Goal: Task Accomplishment & Management: Use online tool/utility

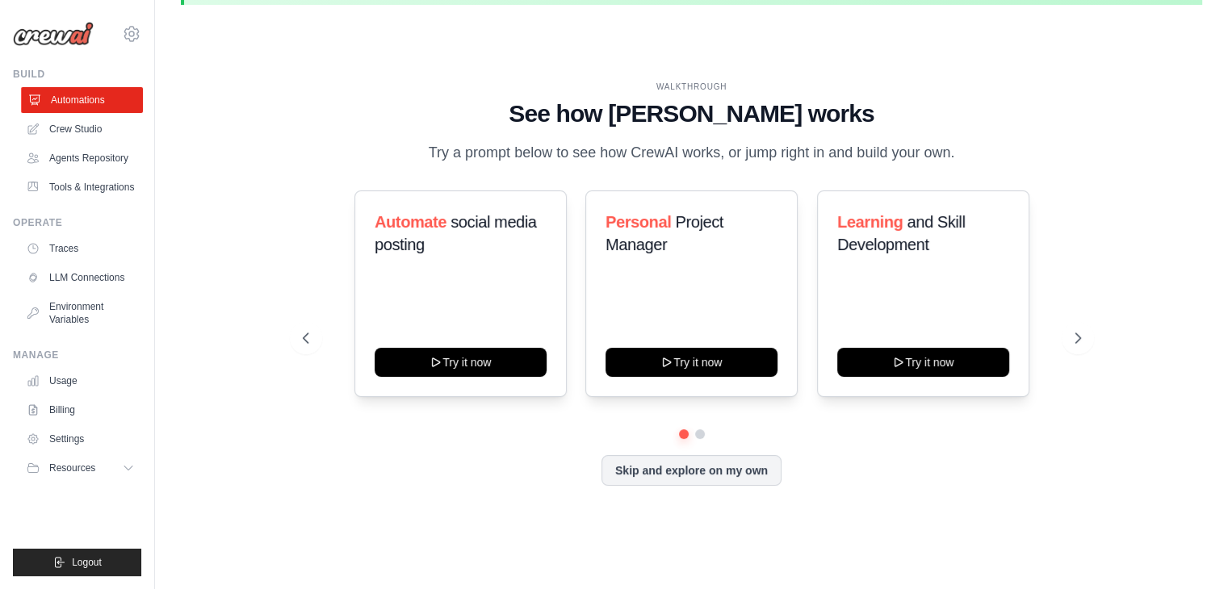
click at [105, 98] on link "Automations" at bounding box center [82, 100] width 122 height 26
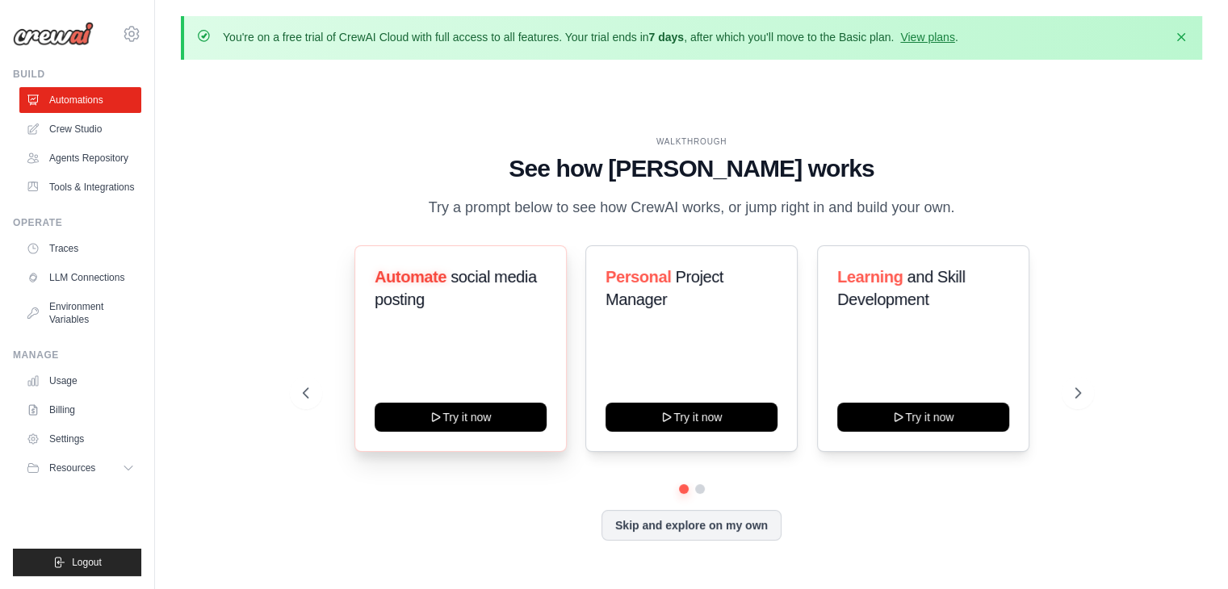
scroll to position [55, 0]
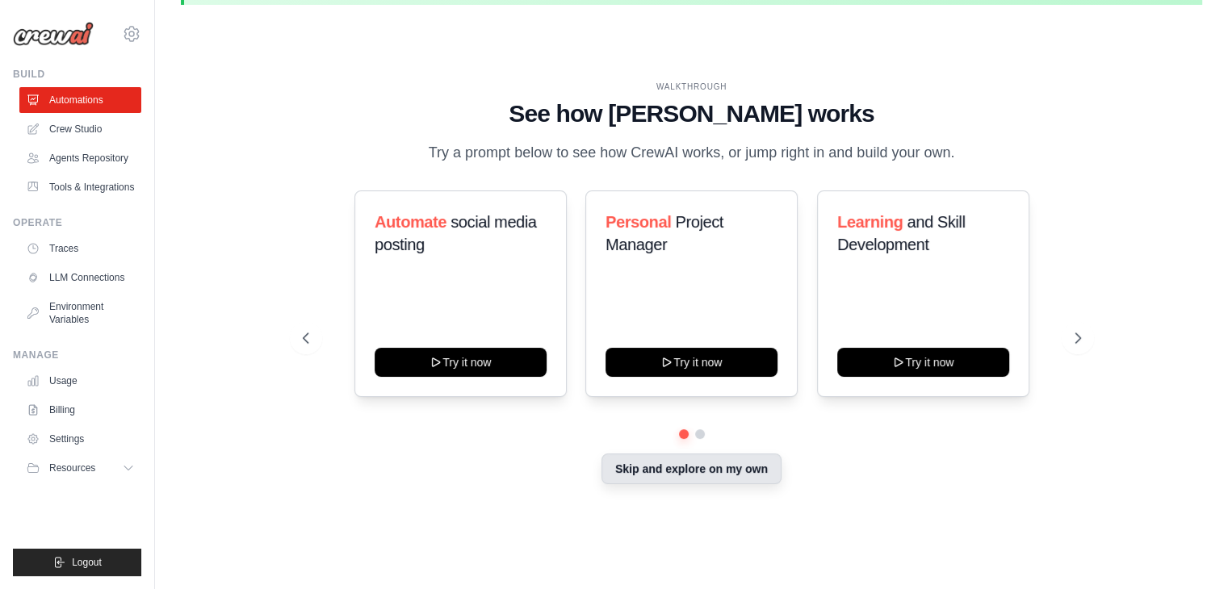
click at [769, 484] on button "Skip and explore on my own" at bounding box center [691, 469] width 180 height 31
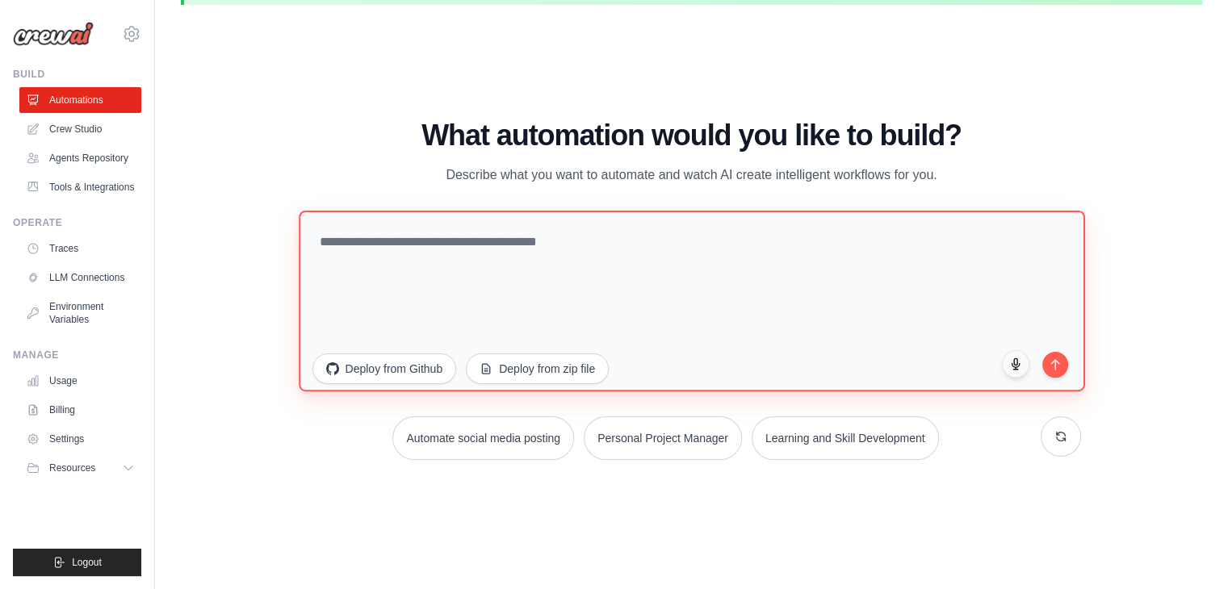
click at [482, 255] on textarea at bounding box center [692, 301] width 786 height 181
type textarea "**********"
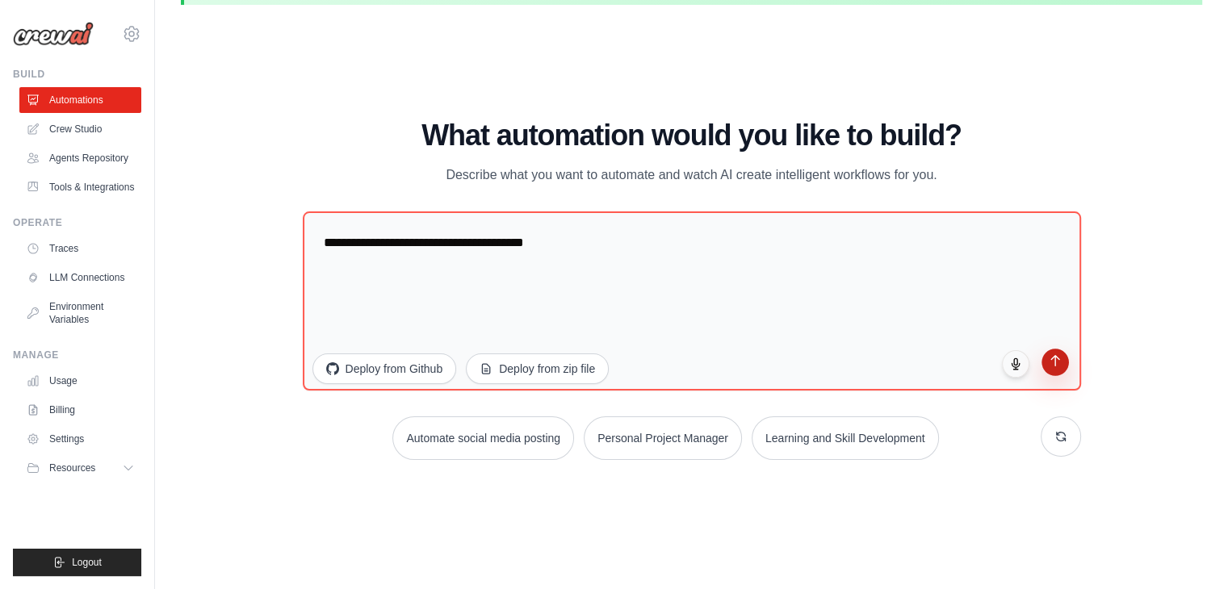
click at [1058, 362] on icon "submit" at bounding box center [1055, 361] width 14 height 14
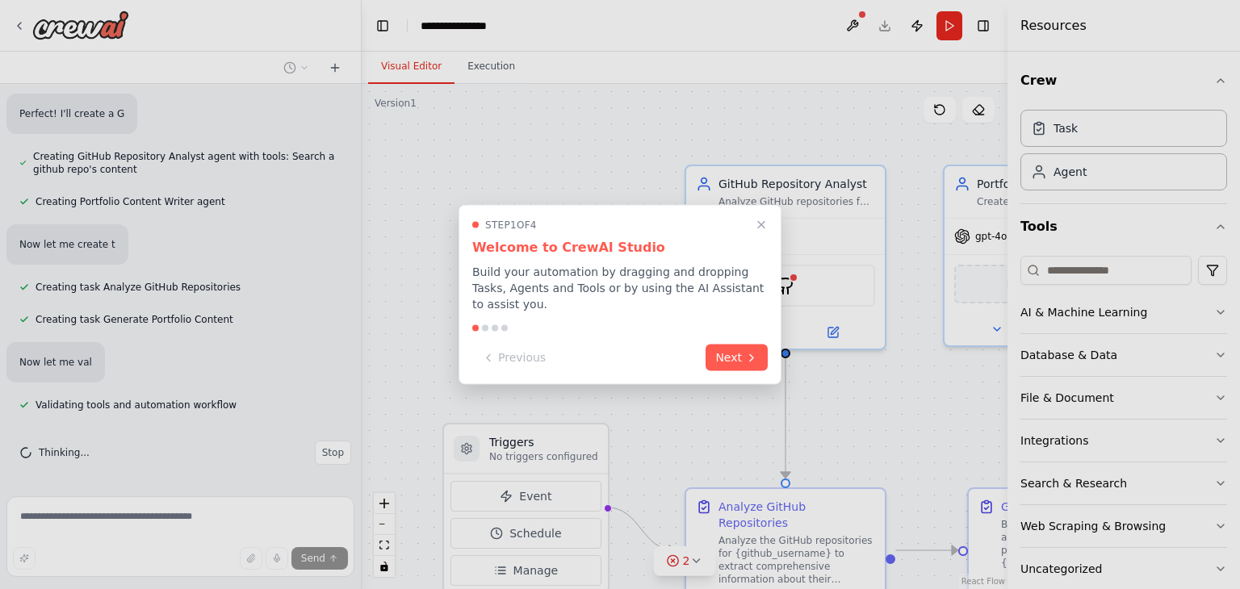
scroll to position [4490, 0]
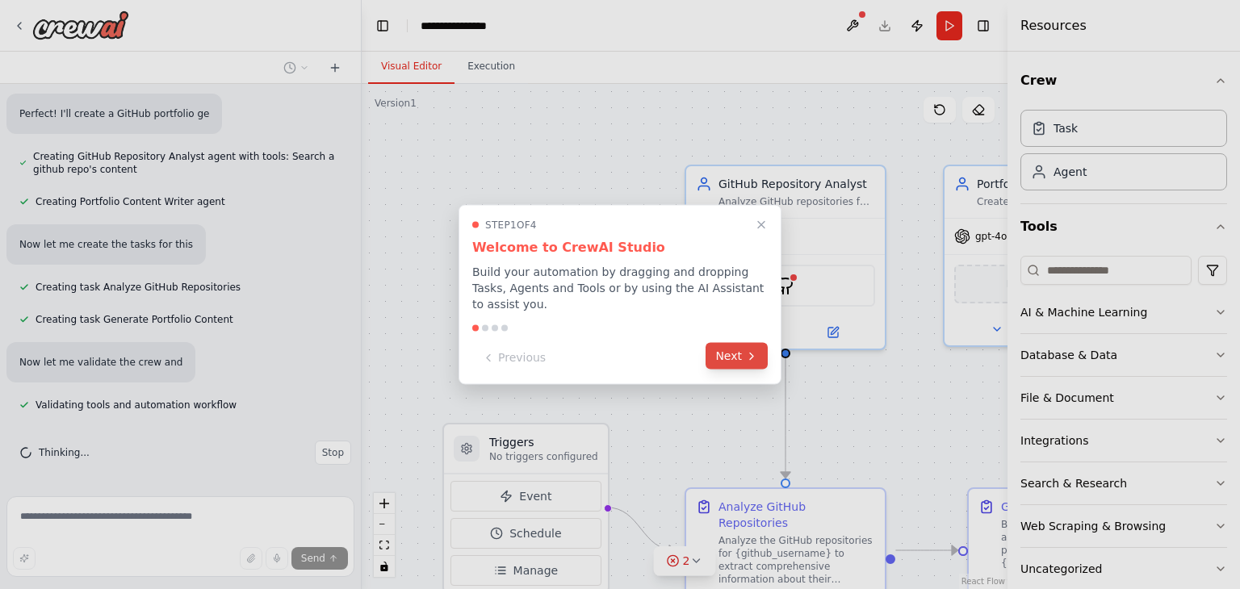
click at [753, 354] on icon at bounding box center [751, 356] width 13 height 13
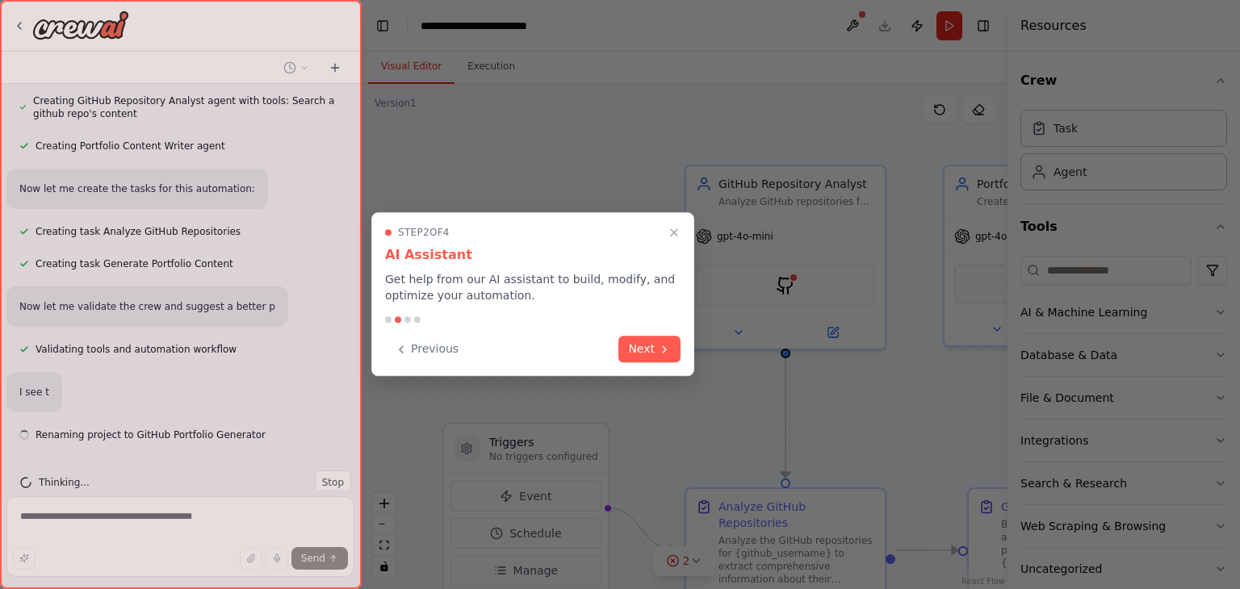
click at [681, 353] on div "Step 2 of 4 AI Assistant Get help from our AI assistant to build, modify, and o…" at bounding box center [532, 294] width 323 height 164
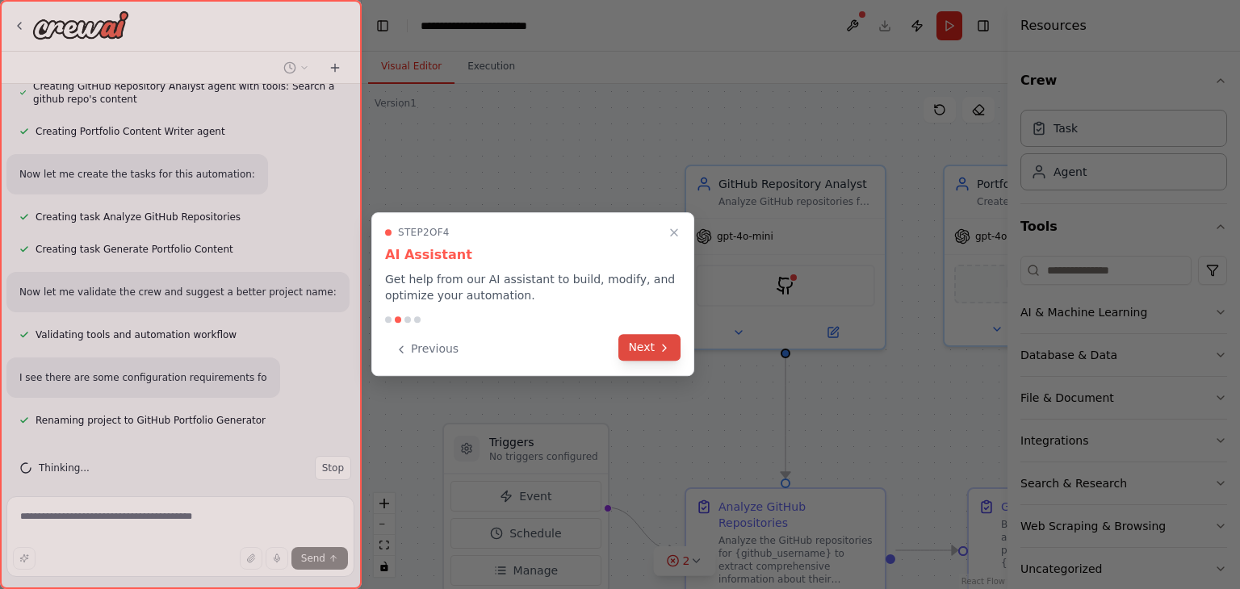
click at [665, 354] on button "Next" at bounding box center [649, 347] width 62 height 27
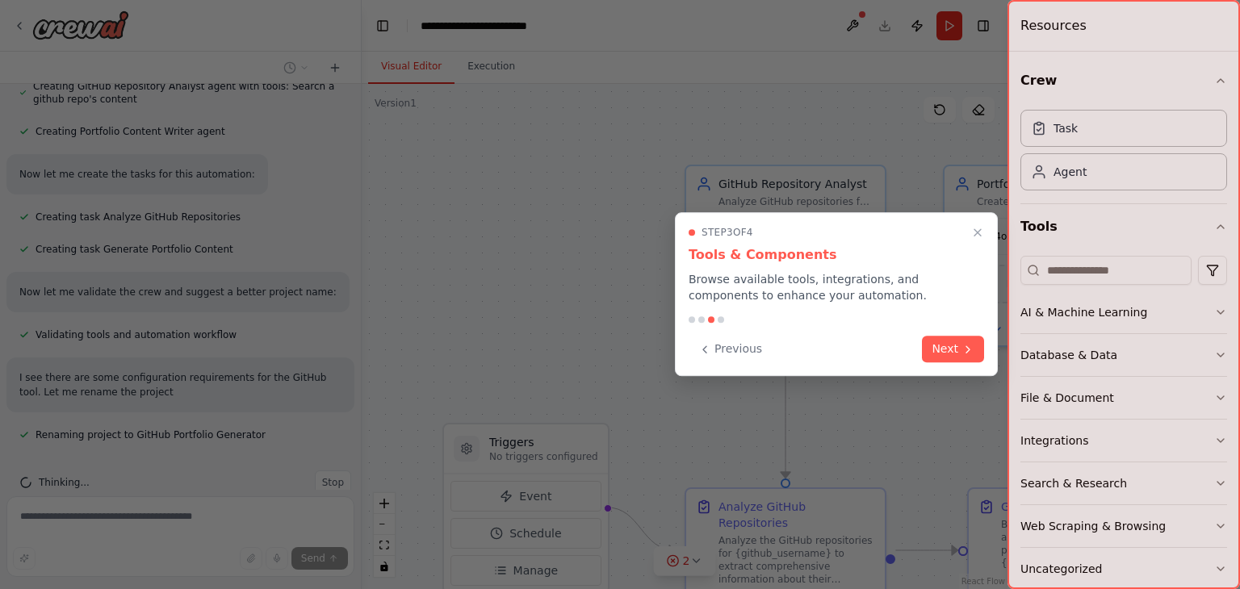
scroll to position [772, 0]
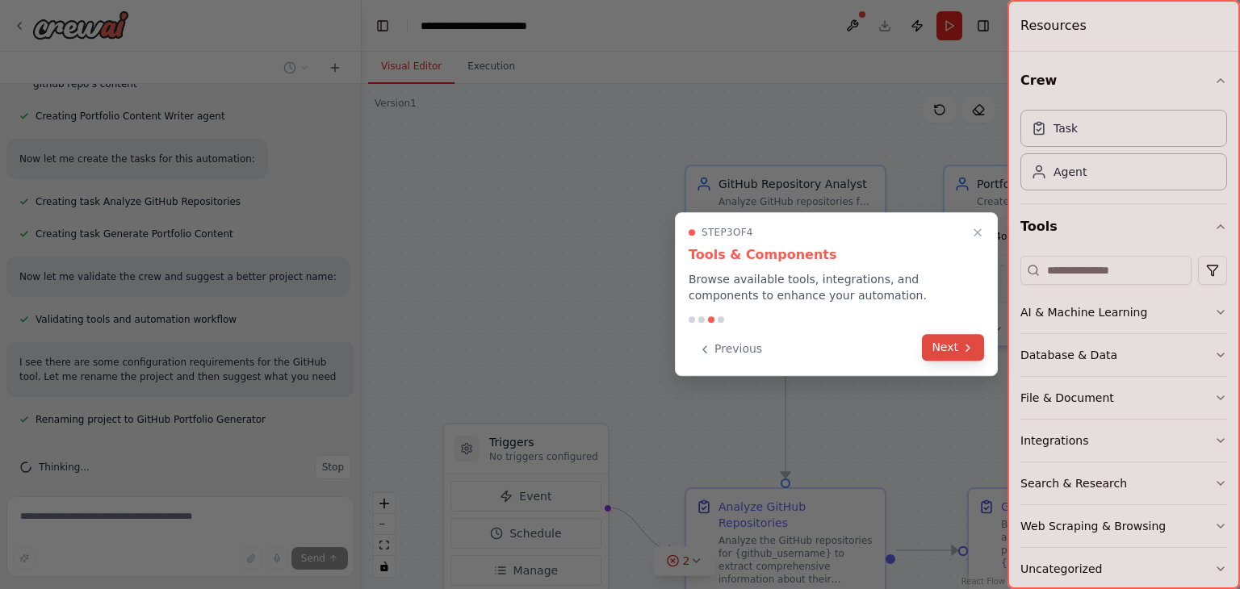
click at [953, 341] on button "Next" at bounding box center [953, 347] width 62 height 27
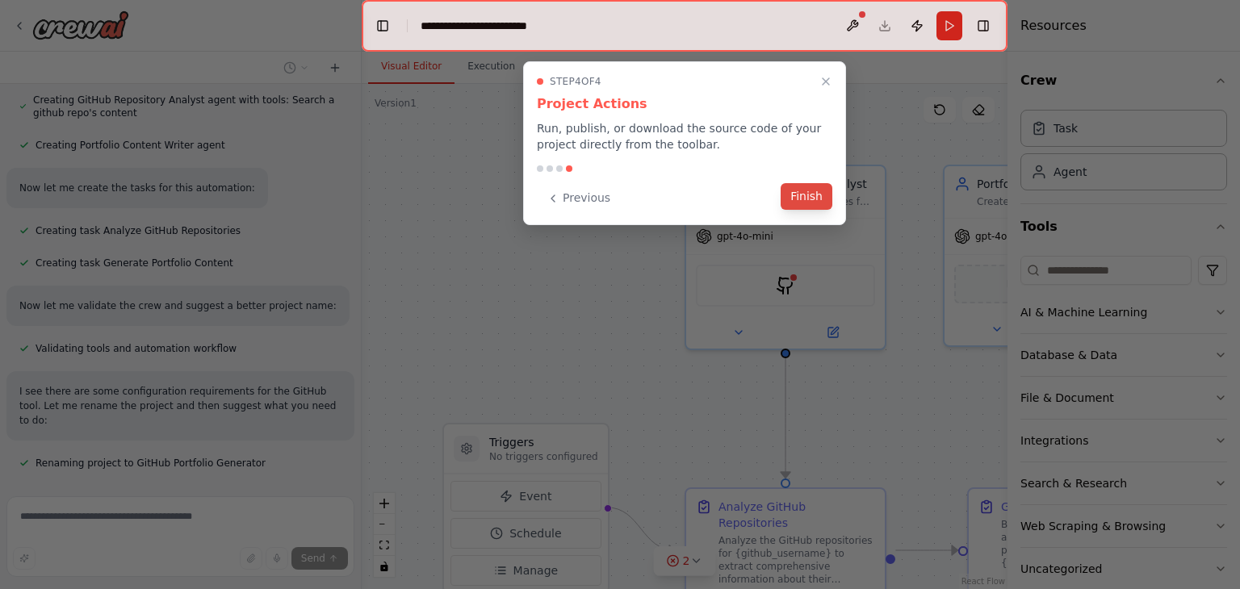
scroll to position [805, 0]
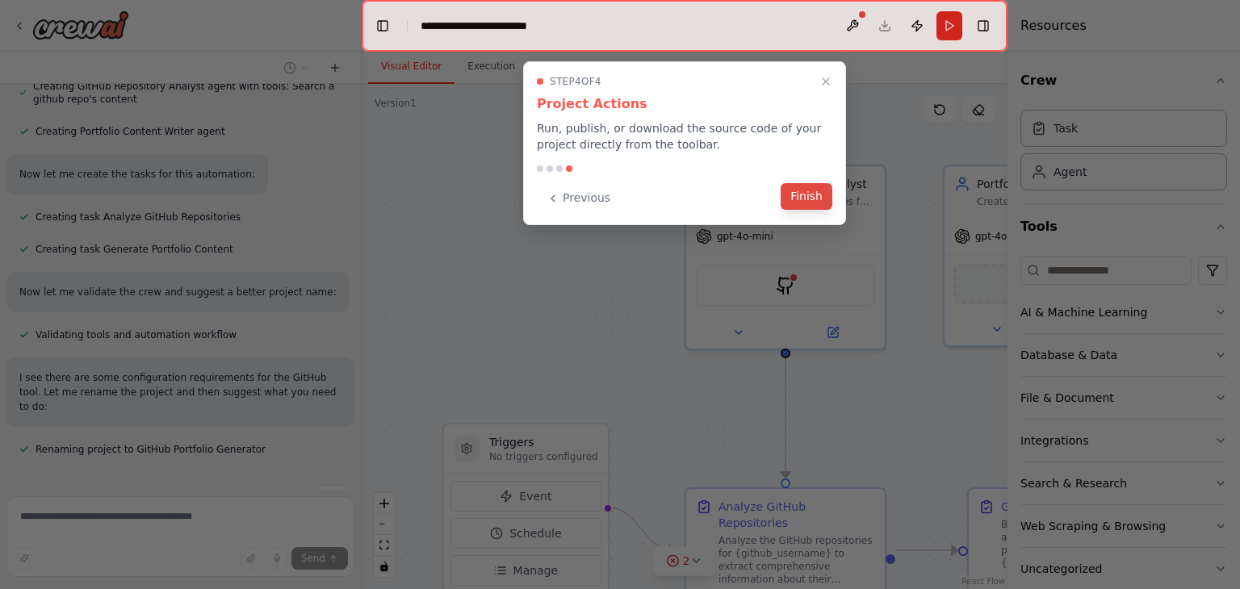
click at [824, 193] on button "Finish" at bounding box center [807, 196] width 52 height 27
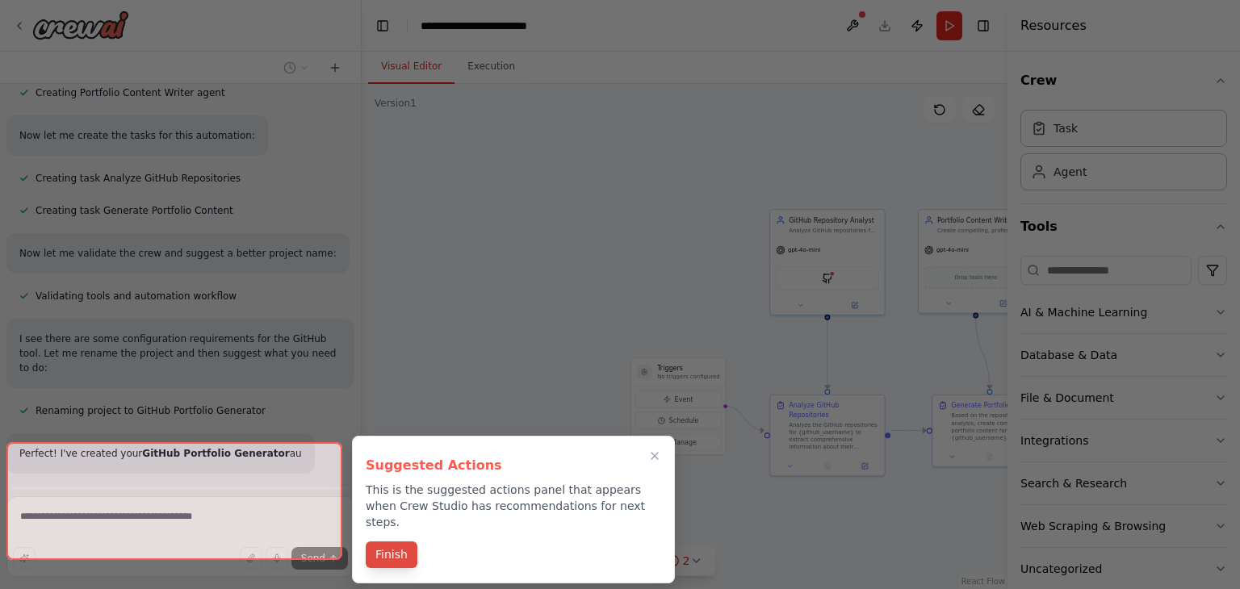
scroll to position [917, 0]
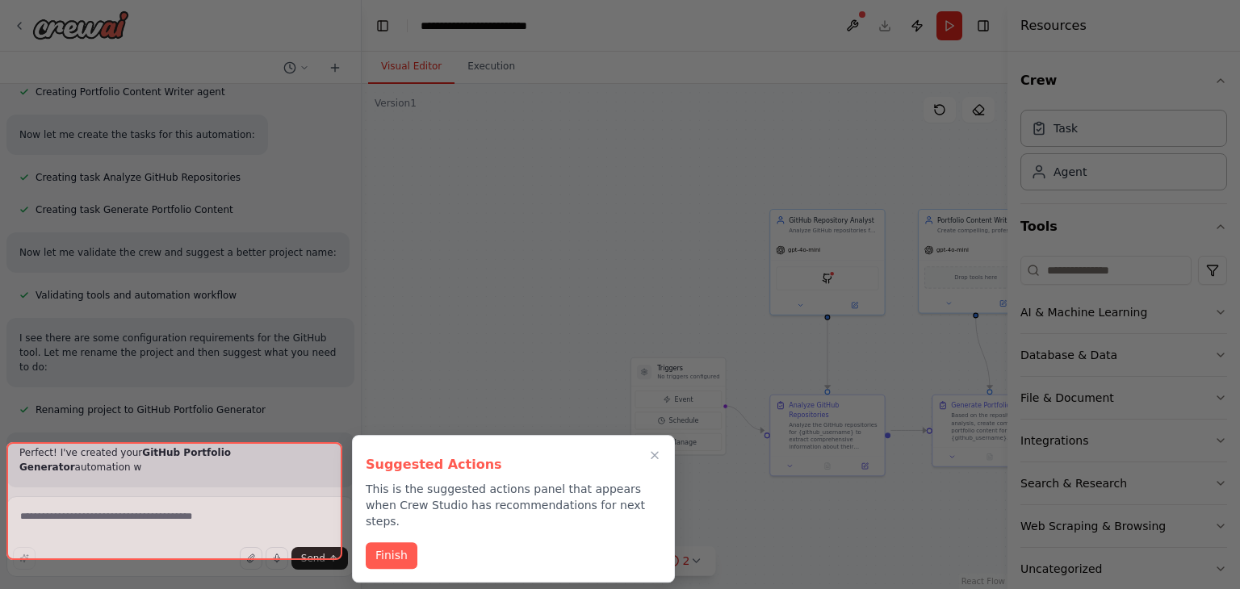
click at [398, 530] on p "This is the suggested actions panel that appears when Crew Studio has recommend…" at bounding box center [513, 505] width 295 height 48
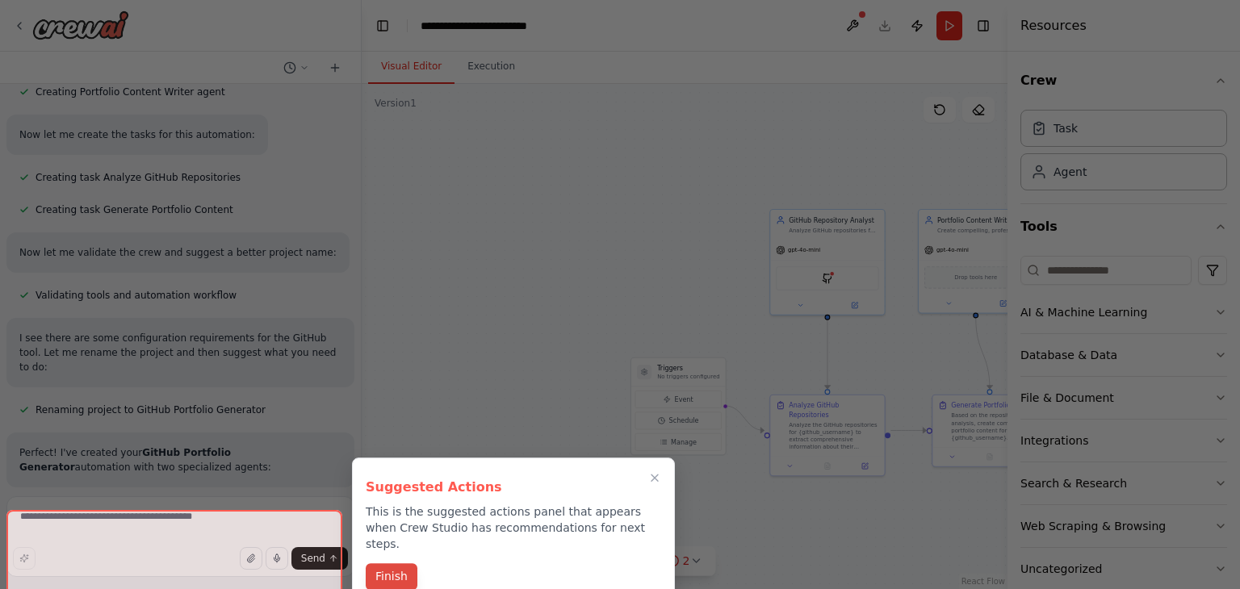
click at [396, 563] on button "Finish" at bounding box center [392, 576] width 52 height 27
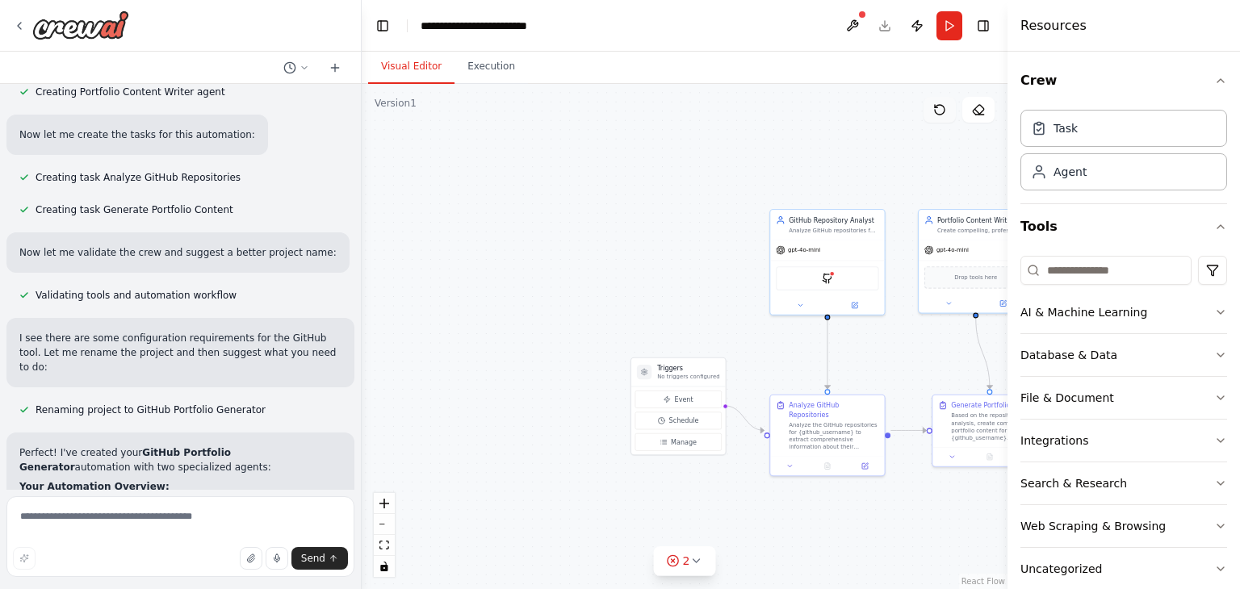
click at [941, 115] on icon at bounding box center [939, 109] width 13 height 13
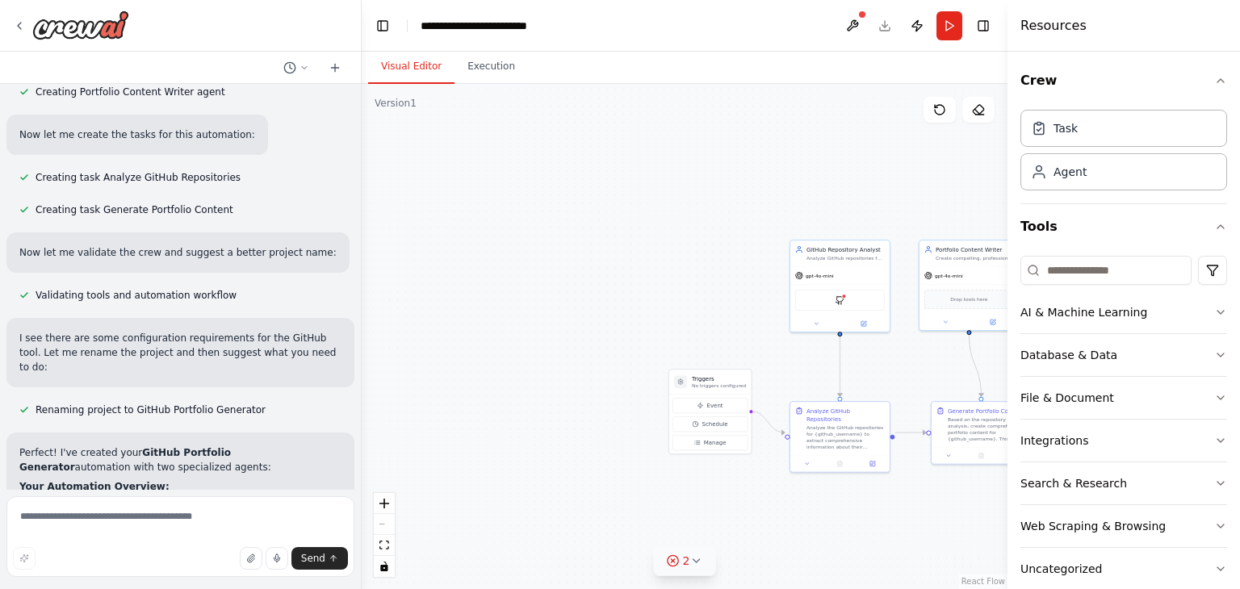
click at [705, 563] on button "2" at bounding box center [685, 562] width 62 height 30
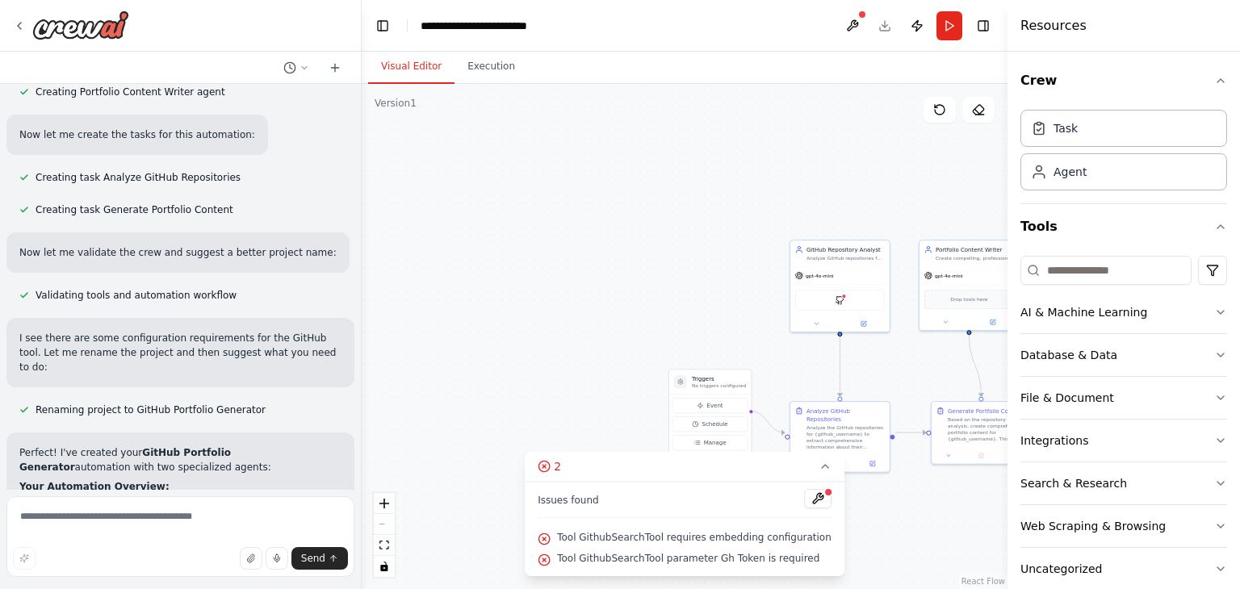
click at [633, 367] on div ".deletable-edge-delete-btn { width: 20px; height: 20px; border: 0px solid #ffff…" at bounding box center [685, 336] width 646 height 505
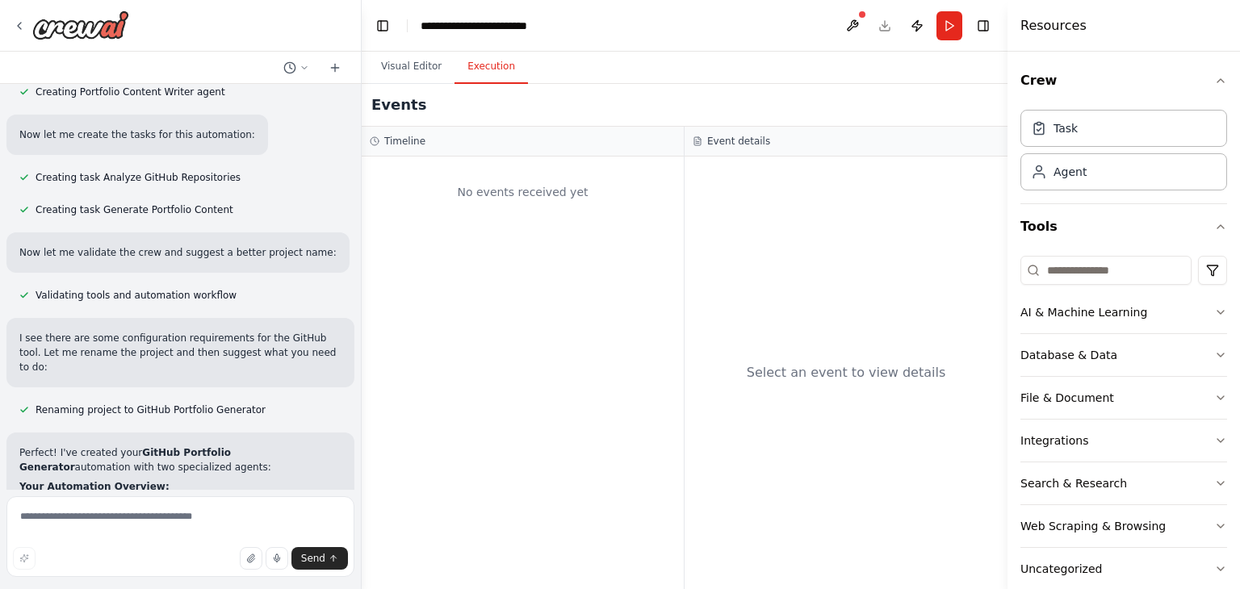
click at [475, 78] on button "Execution" at bounding box center [490, 67] width 73 height 34
click at [421, 68] on button "Visual Editor" at bounding box center [411, 67] width 86 height 34
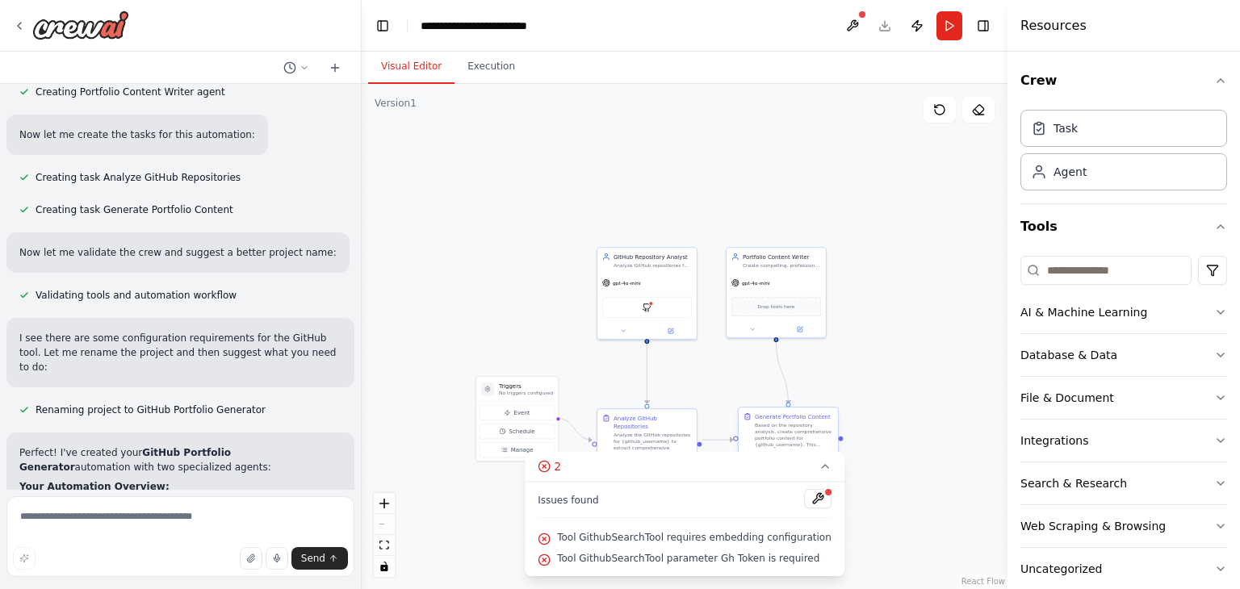
drag, startPoint x: 898, startPoint y: 398, endPoint x: 771, endPoint y: 414, distance: 127.8
click at [743, 395] on div ".deletable-edge-delete-btn { width: 20px; height: 20px; border: 0px solid #ffff…" at bounding box center [685, 336] width 646 height 505
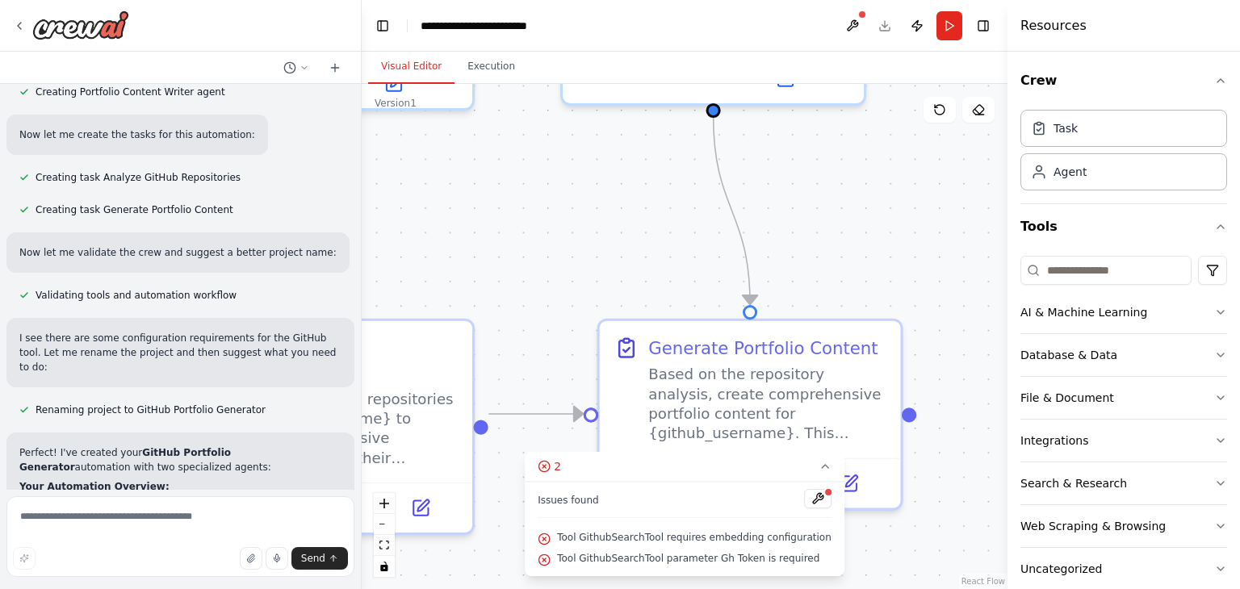
click at [940, 309] on div ".deletable-edge-delete-btn { width: 20px; height: 20px; border: 0px solid #ffff…" at bounding box center [685, 336] width 646 height 505
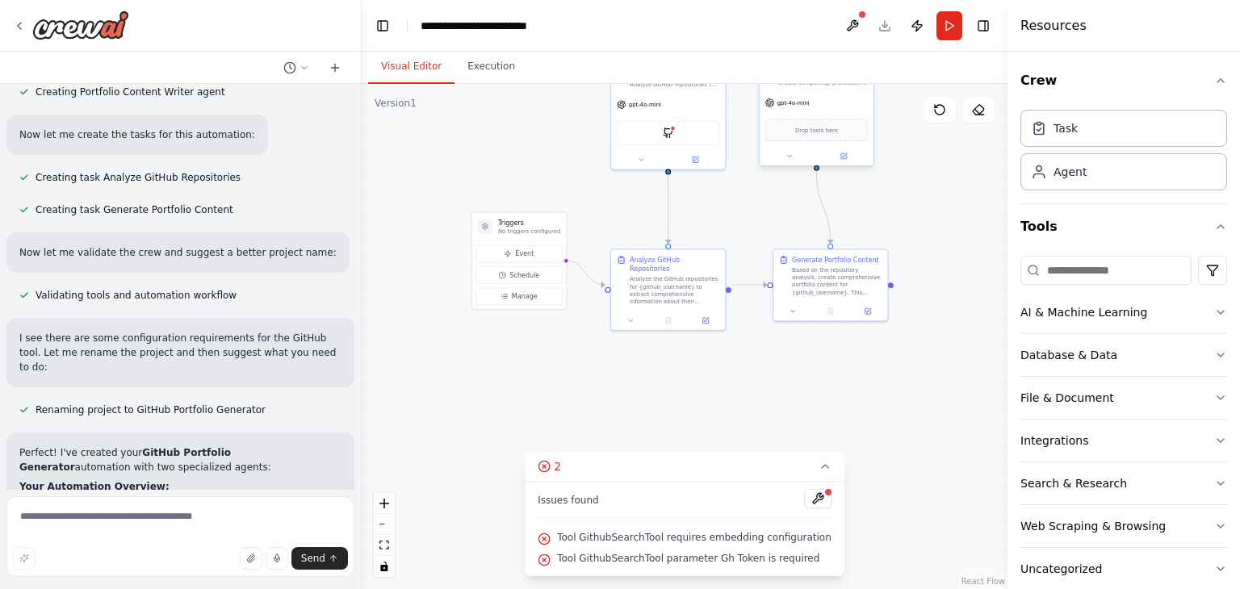
click at [831, 127] on span "Drop tools here" at bounding box center [816, 129] width 43 height 9
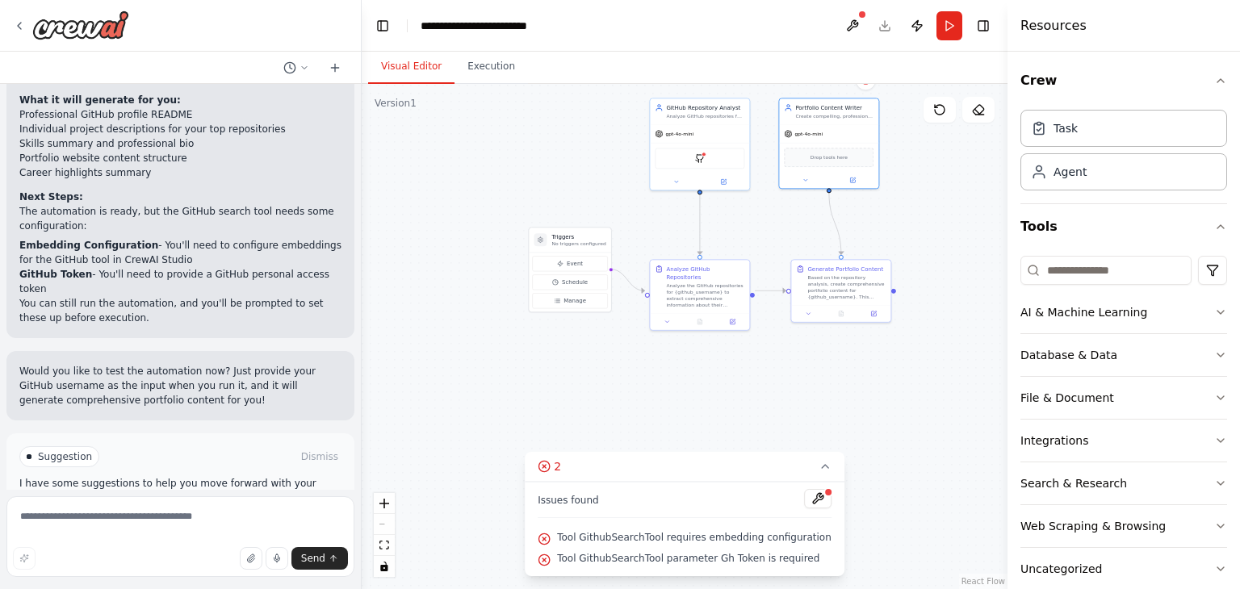
click at [199, 513] on button "Run Automation" at bounding box center [180, 526] width 322 height 26
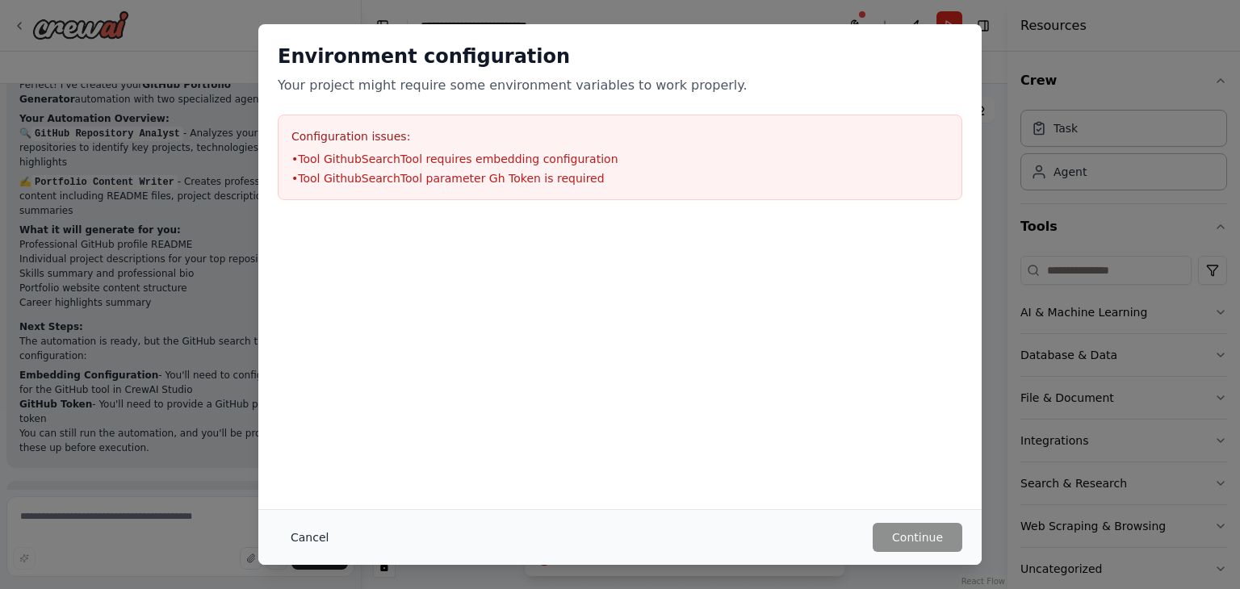
click at [307, 534] on button "Cancel" at bounding box center [310, 537] width 64 height 29
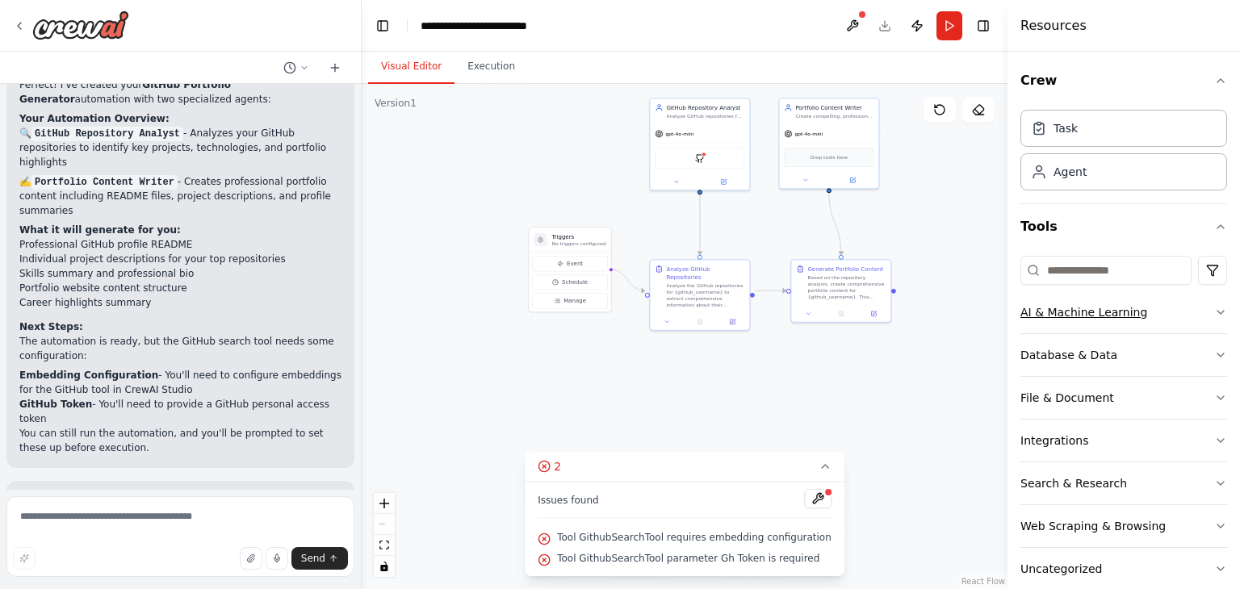
click at [1136, 310] on div "AI & Machine Learning" at bounding box center [1083, 312] width 127 height 16
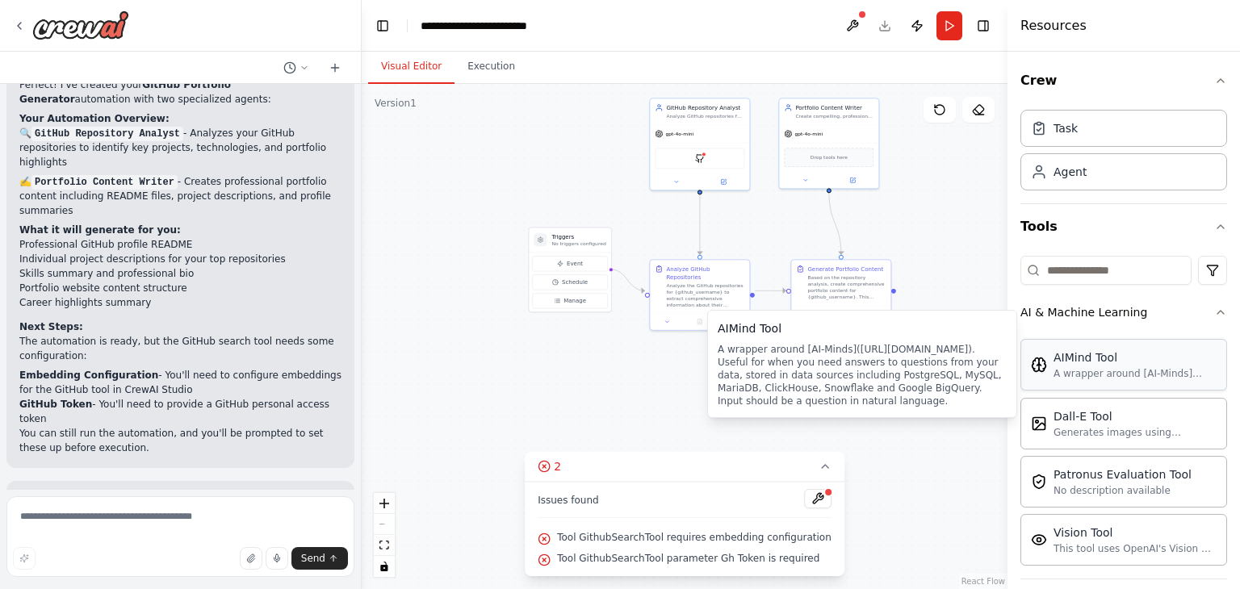
click at [1140, 346] on div "AIMind Tool A wrapper around [AI-Minds](https://mindsdb.com/minds). Useful for …" at bounding box center [1123, 365] width 207 height 52
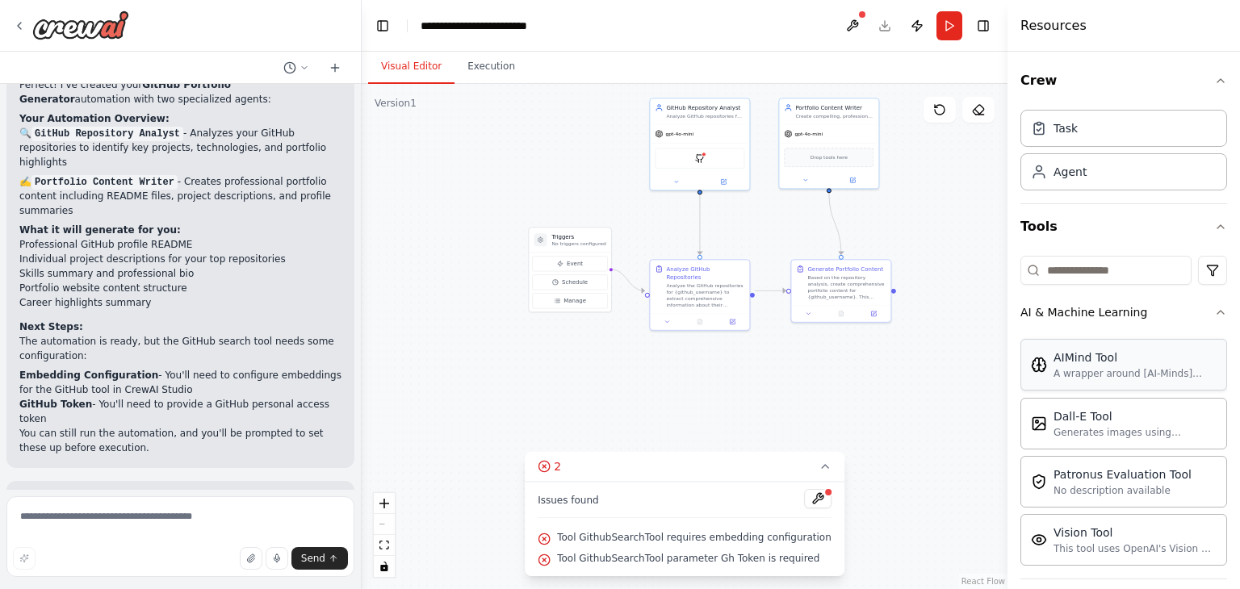
click at [1125, 366] on div "AIMind Tool A wrapper around [AI-Minds](https://mindsdb.com/minds). Useful for …" at bounding box center [1134, 365] width 163 height 31
click at [945, 24] on button "Run" at bounding box center [949, 25] width 26 height 29
click at [849, 25] on button at bounding box center [853, 25] width 26 height 29
